Goal: Obtain resource: Download file/media

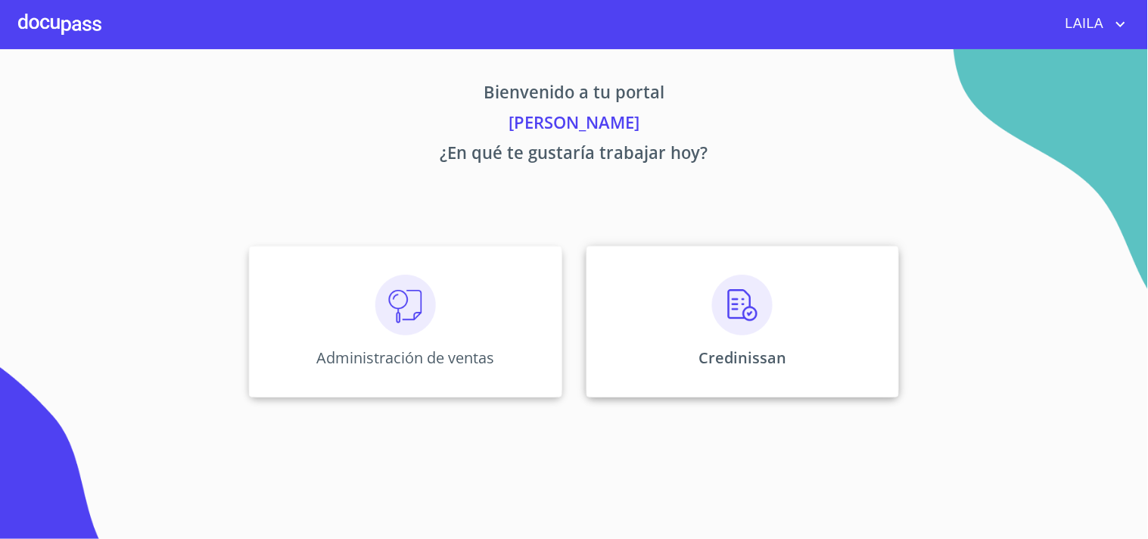
click at [734, 273] on div "Credinissan" at bounding box center [743, 321] width 313 height 151
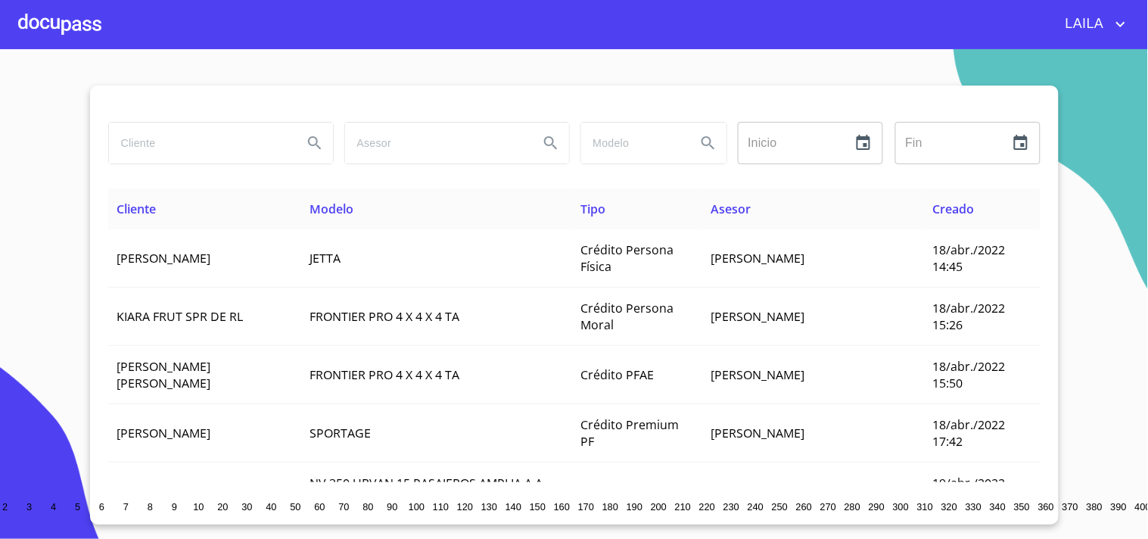
click at [165, 144] on input "search" at bounding box center [200, 143] width 182 height 41
type input "[PERSON_NAME]"
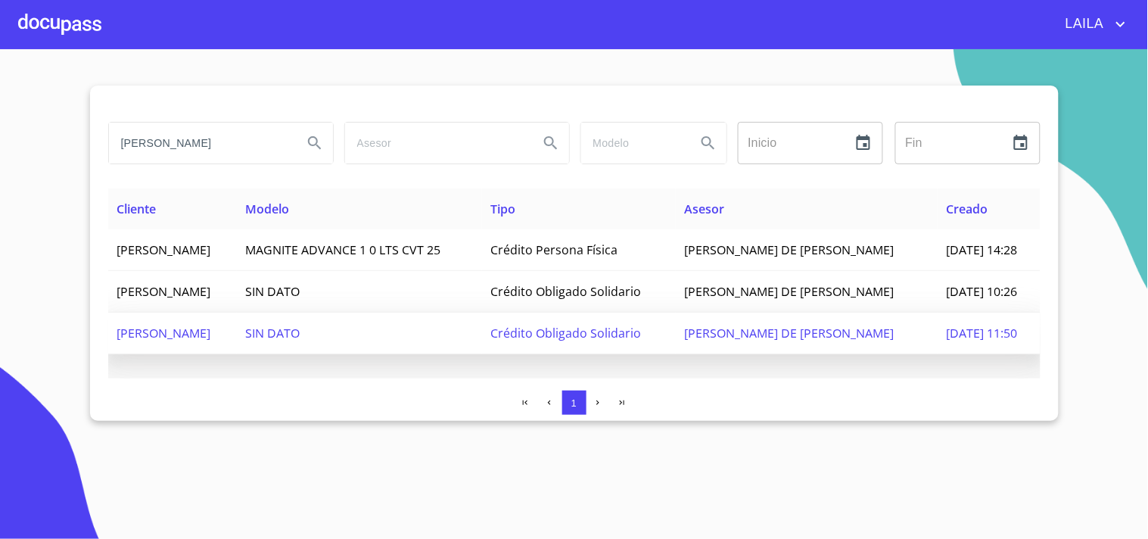
click at [237, 316] on td "[PERSON_NAME]" at bounding box center [172, 334] width 129 height 42
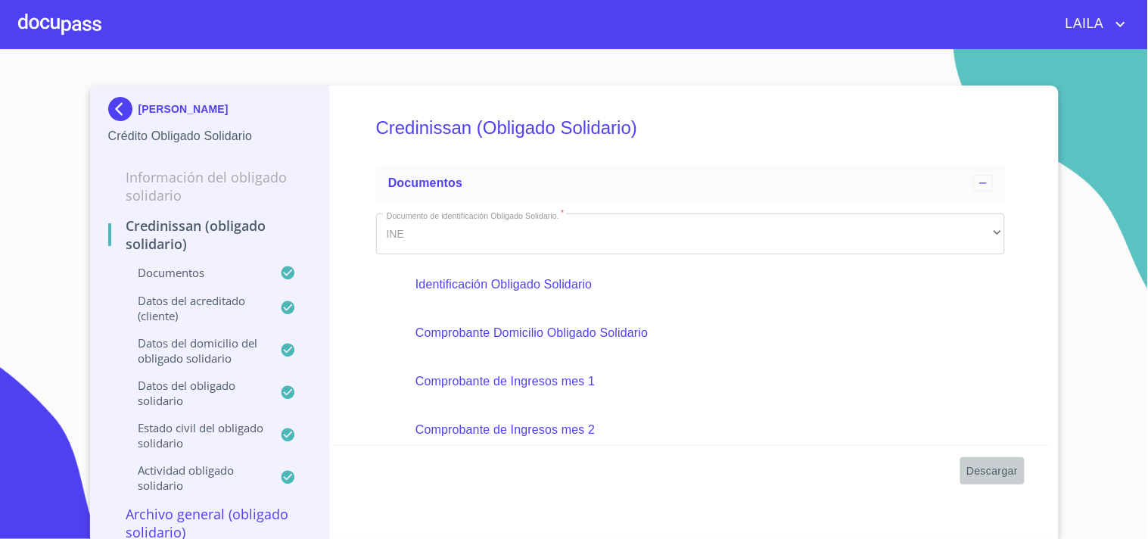
click at [981, 468] on span "Descargar" at bounding box center [992, 471] width 51 height 19
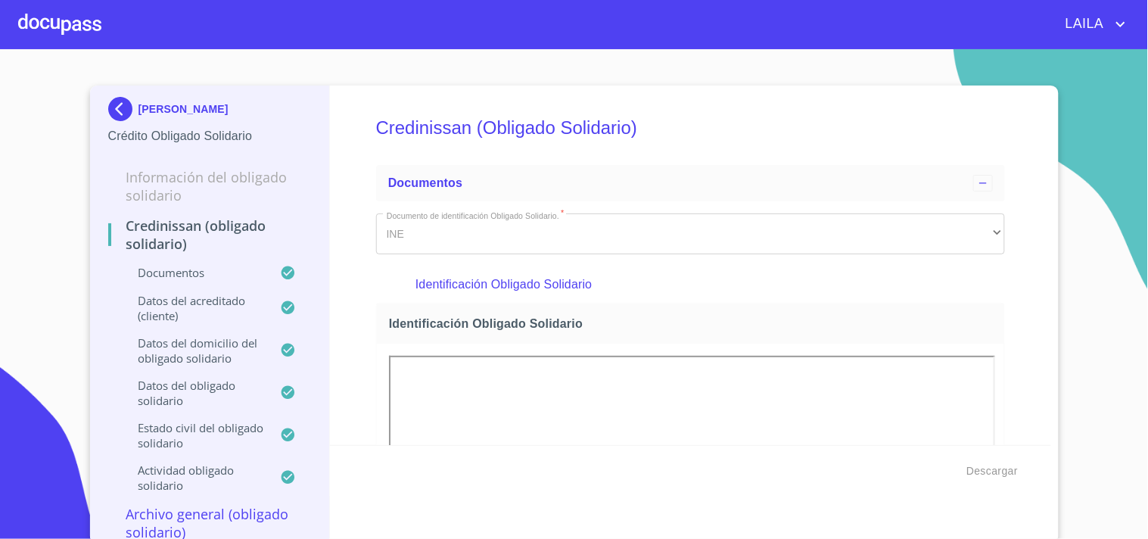
click at [108, 111] on img at bounding box center [123, 109] width 30 height 24
